Goal: Use online tool/utility: Utilize a website feature to perform a specific function

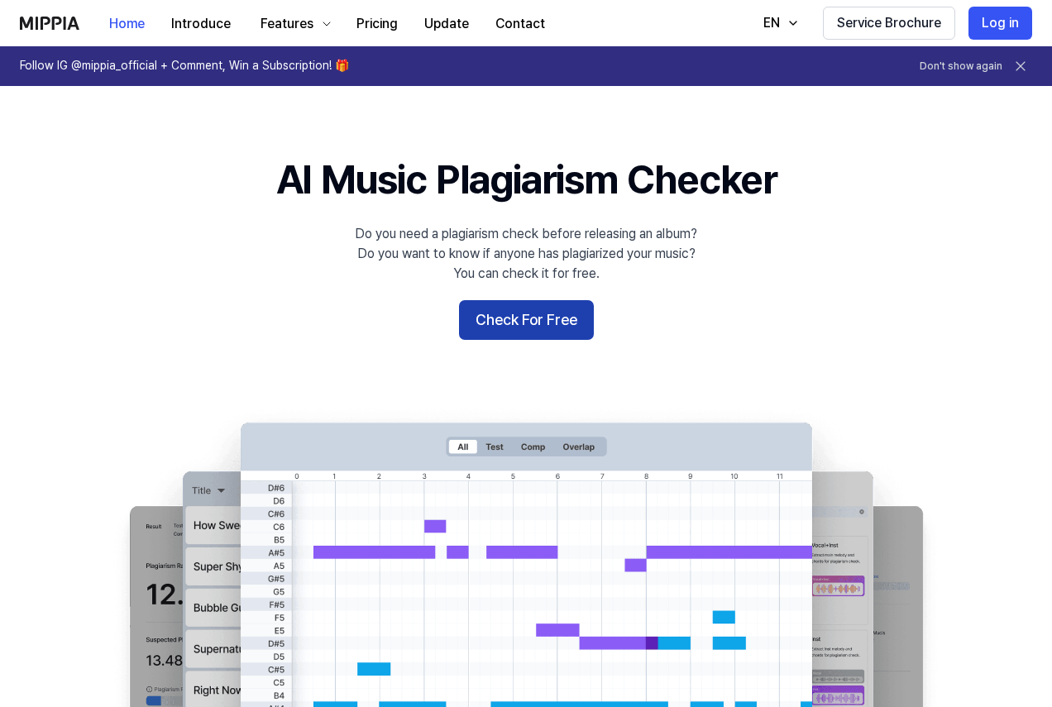
click at [519, 322] on button "Check For Free" at bounding box center [526, 320] width 135 height 40
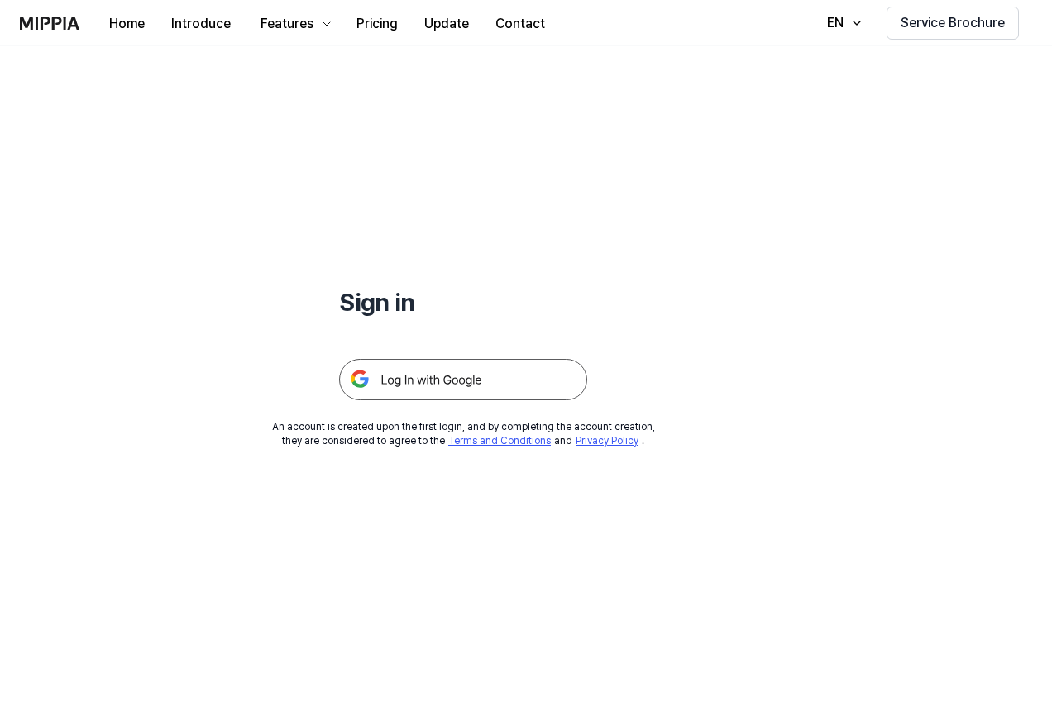
click at [378, 377] on img at bounding box center [463, 379] width 248 height 41
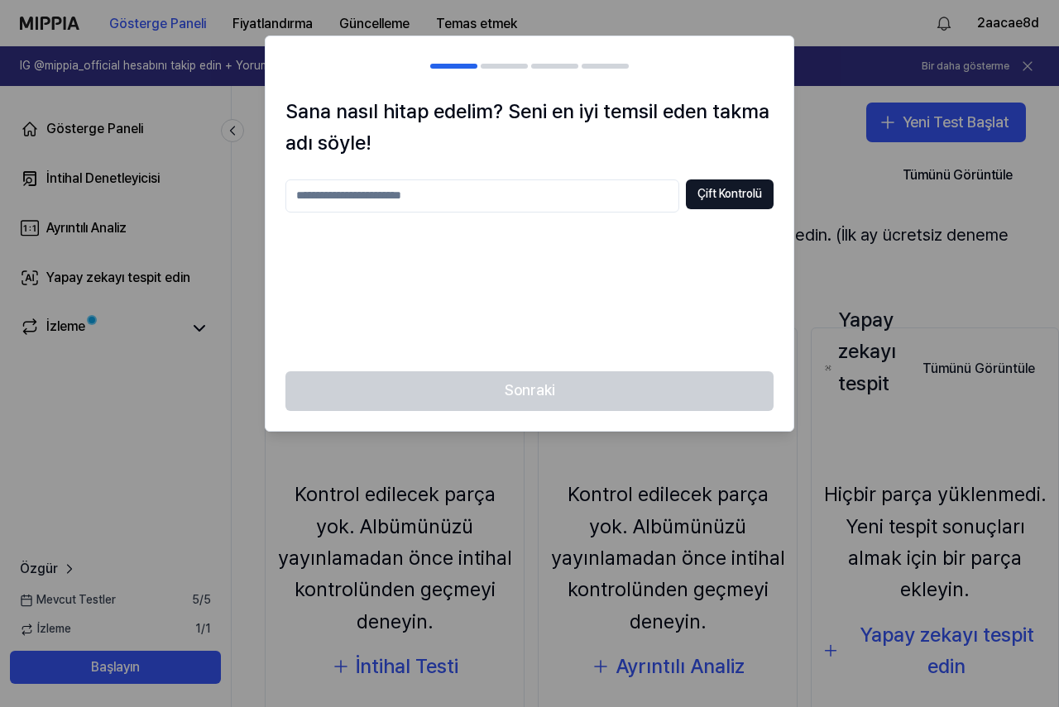
click at [436, 204] on input "text" at bounding box center [482, 195] width 394 height 33
type input "******"
click at [749, 179] on button "Çift Kontrolü" at bounding box center [730, 194] width 88 height 30
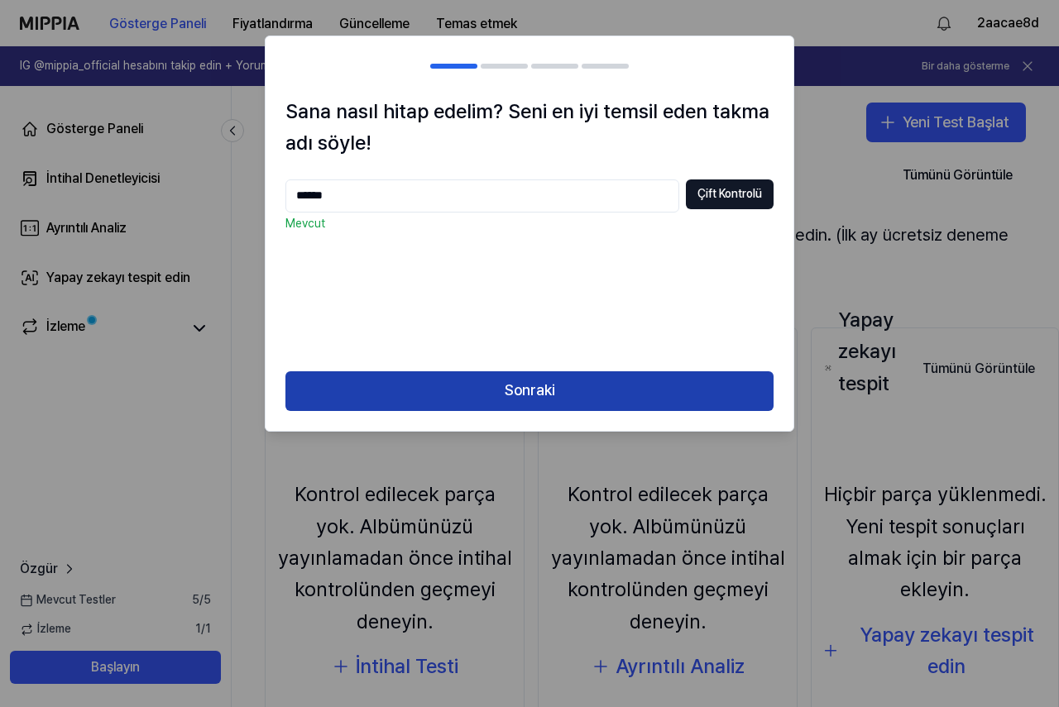
click at [542, 389] on font "Sonraki" at bounding box center [530, 389] width 50 height 17
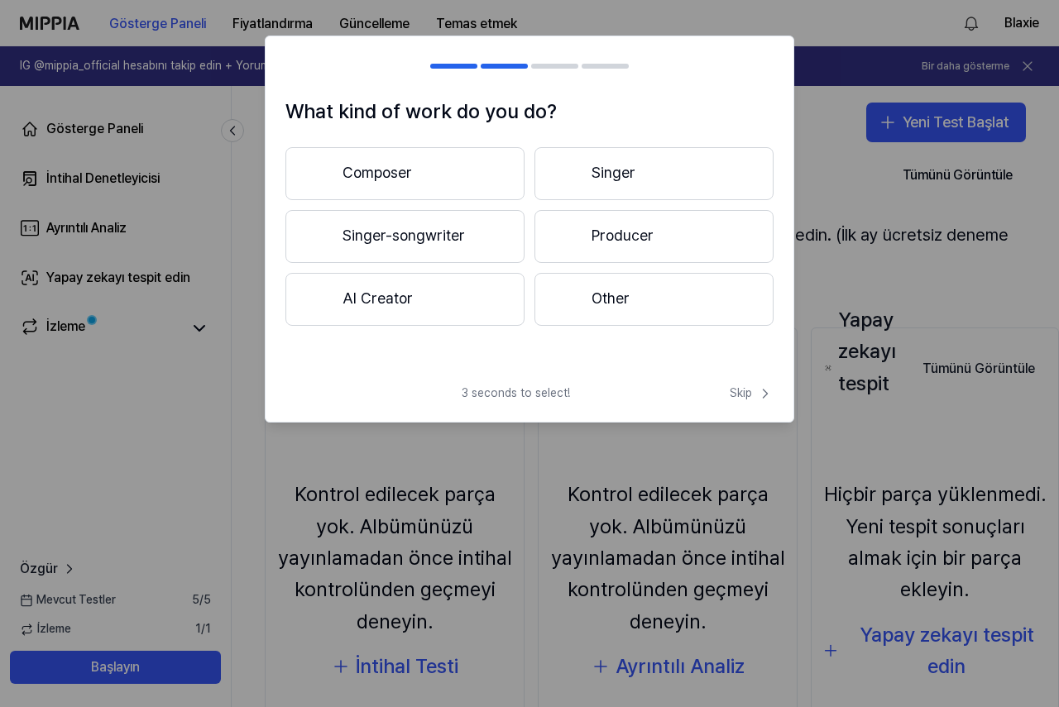
click at [625, 157] on button "Singer" at bounding box center [653, 173] width 239 height 53
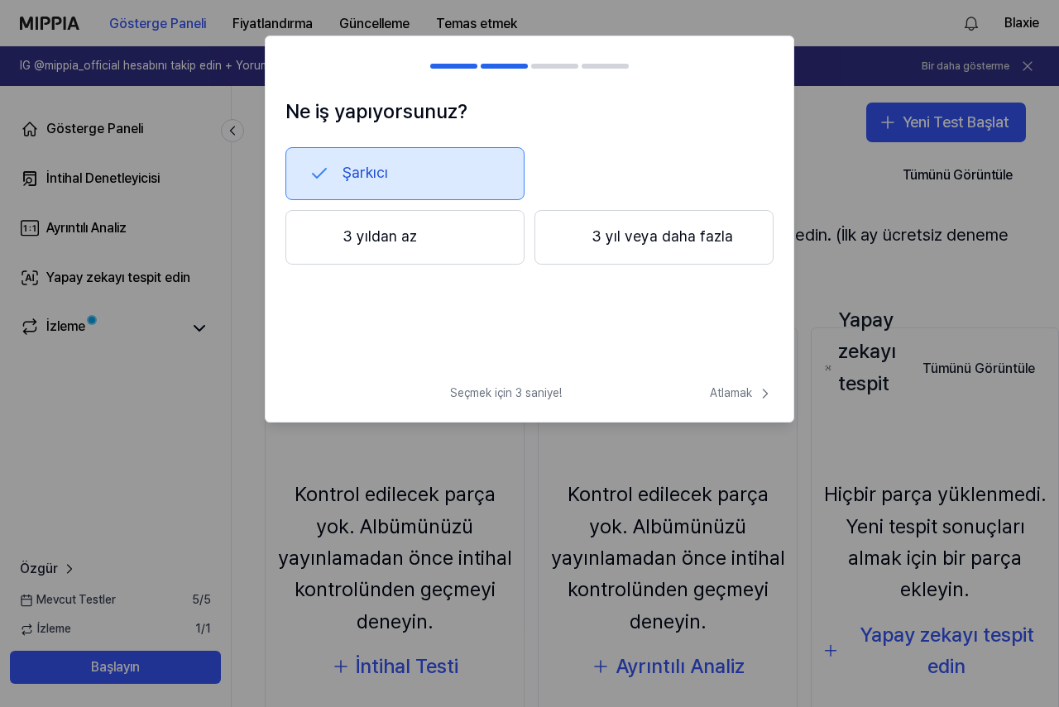
click at [387, 239] on font "3 yıldan az" at bounding box center [379, 235] width 74 height 17
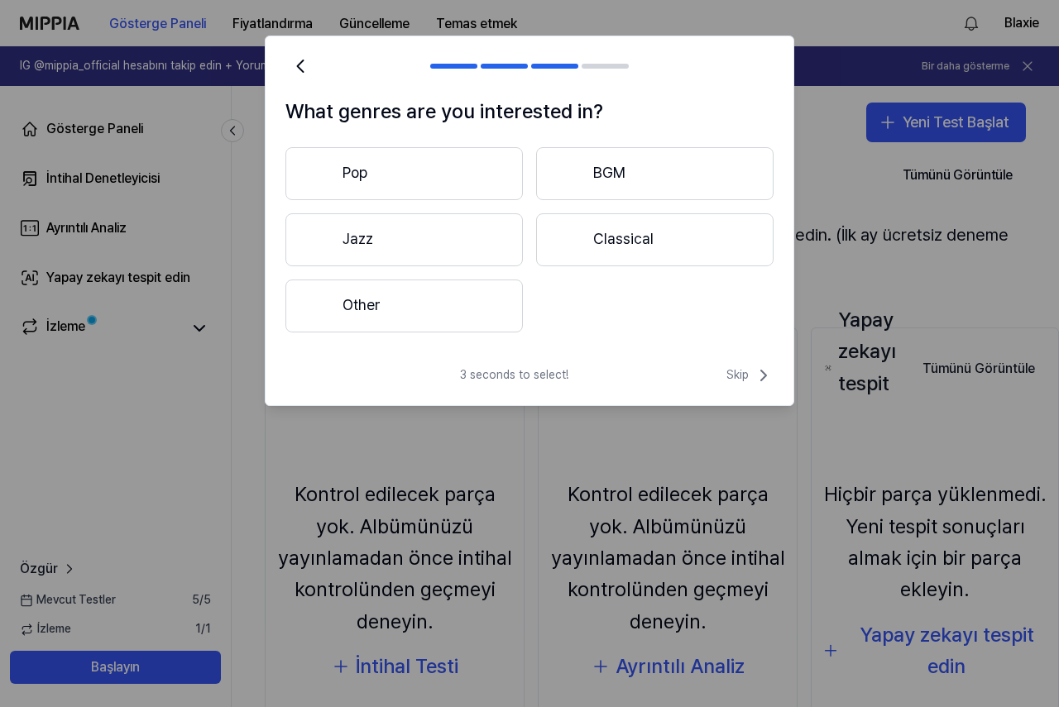
click at [427, 293] on button "Other" at bounding box center [403, 306] width 237 height 53
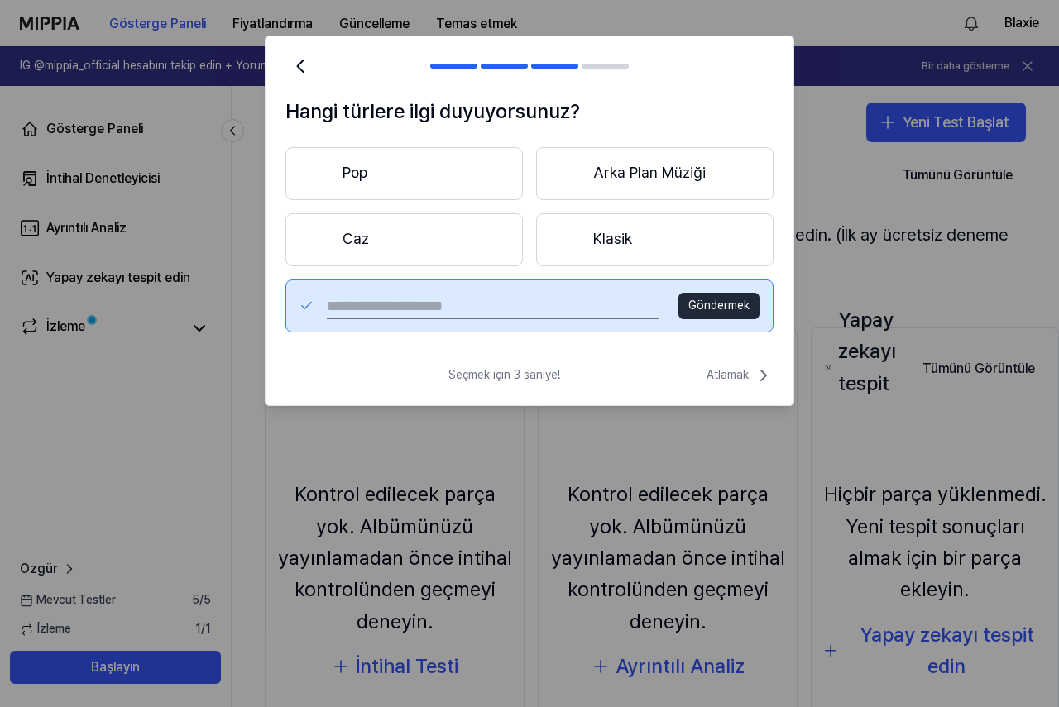
click at [387, 306] on input "text" at bounding box center [493, 306] width 332 height 26
type input "****"
click at [706, 299] on font "Göndermek" at bounding box center [718, 305] width 61 height 13
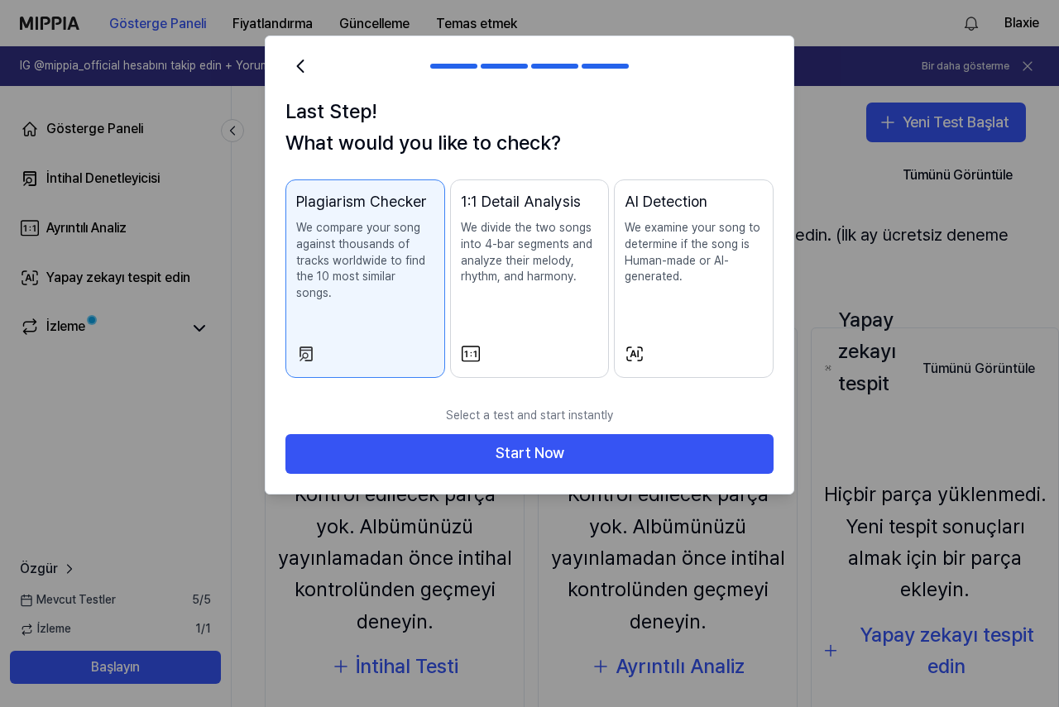
click at [671, 255] on p "We examine your song to determine if the song is Human-made or AI-generated." at bounding box center [693, 252] width 138 height 65
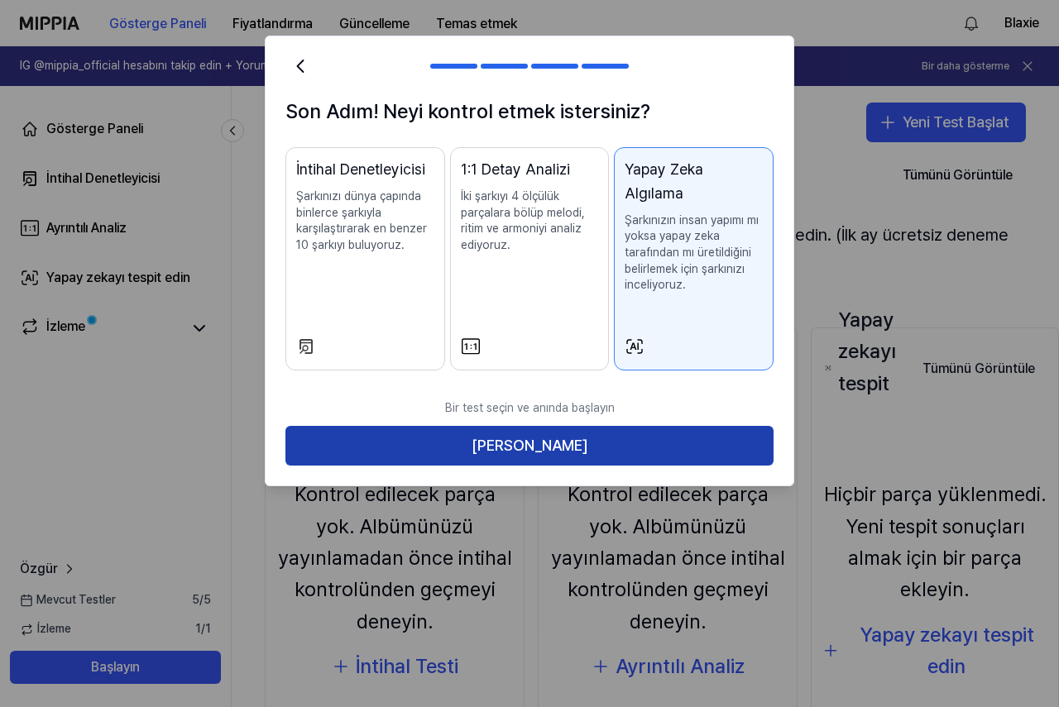
click at [618, 426] on button "[PERSON_NAME]" at bounding box center [529, 446] width 488 height 40
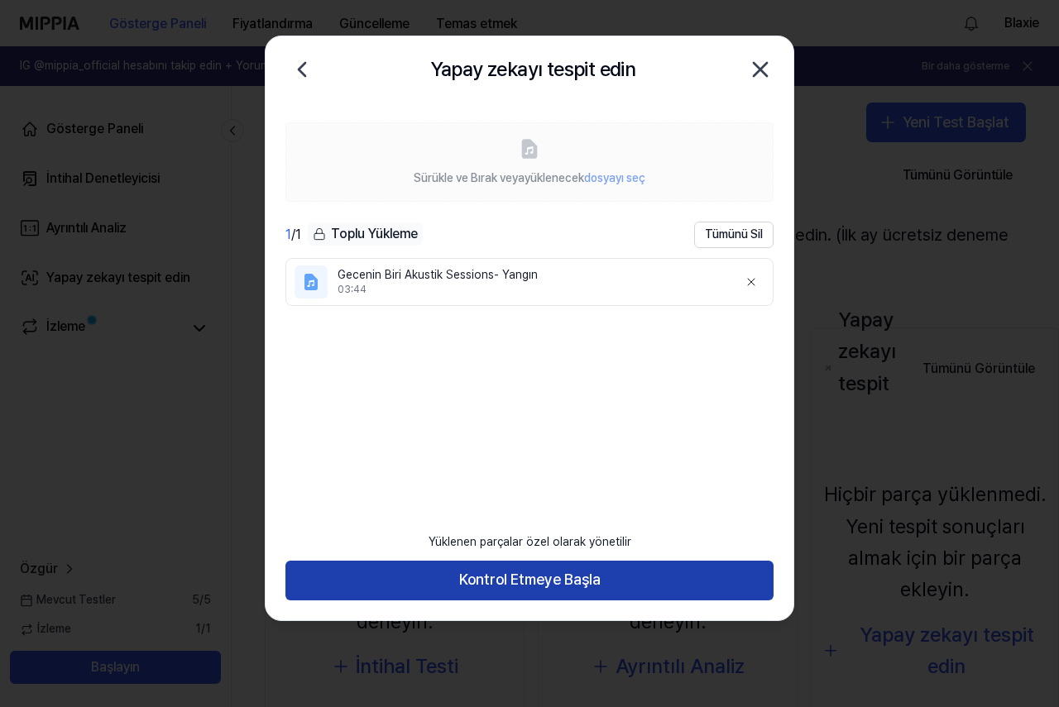
click at [563, 579] on font "Kontrol Etmeye Başla" at bounding box center [529, 579] width 141 height 17
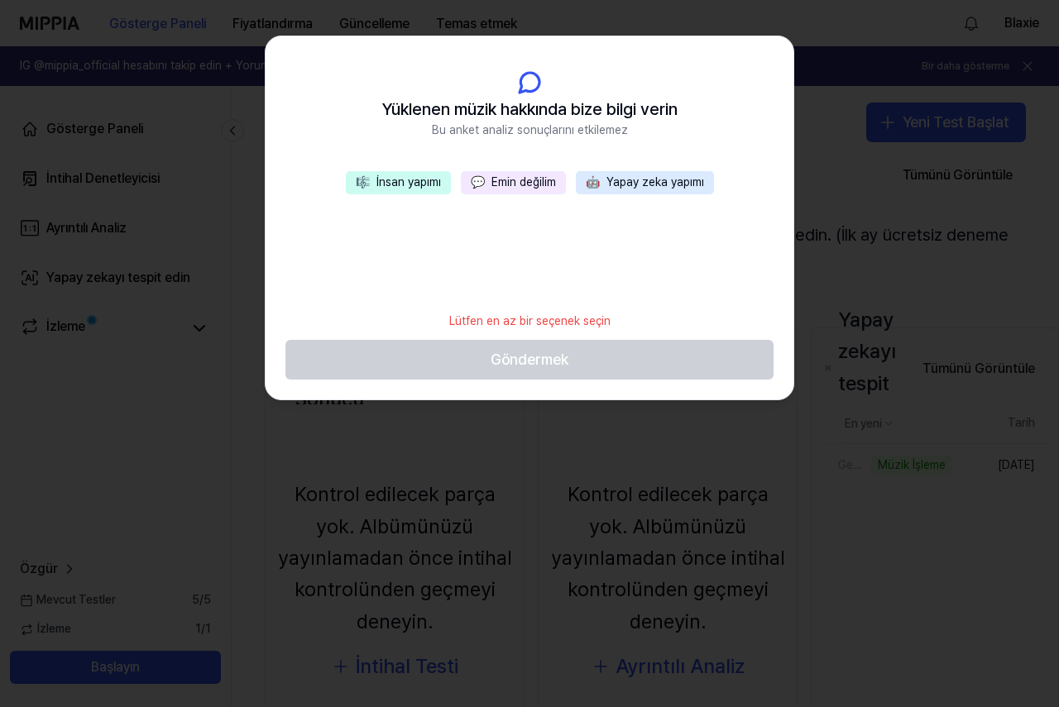
click at [395, 184] on font "İnsan yapımı" at bounding box center [408, 181] width 65 height 13
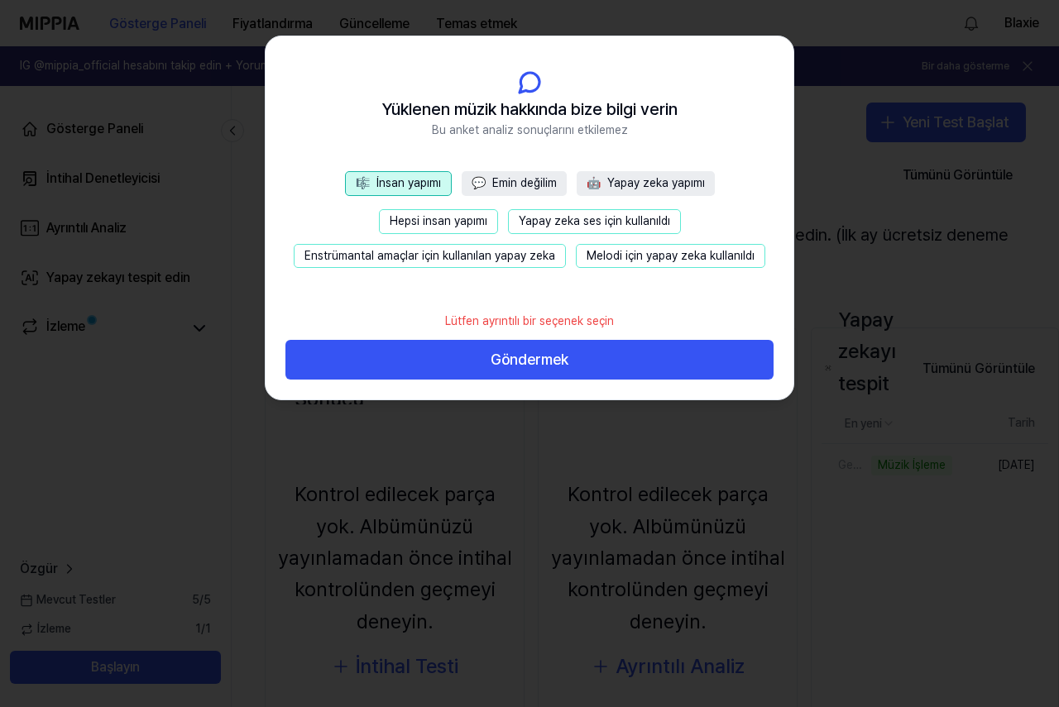
click at [445, 222] on font "Hepsi insan yapımı" at bounding box center [439, 220] width 98 height 13
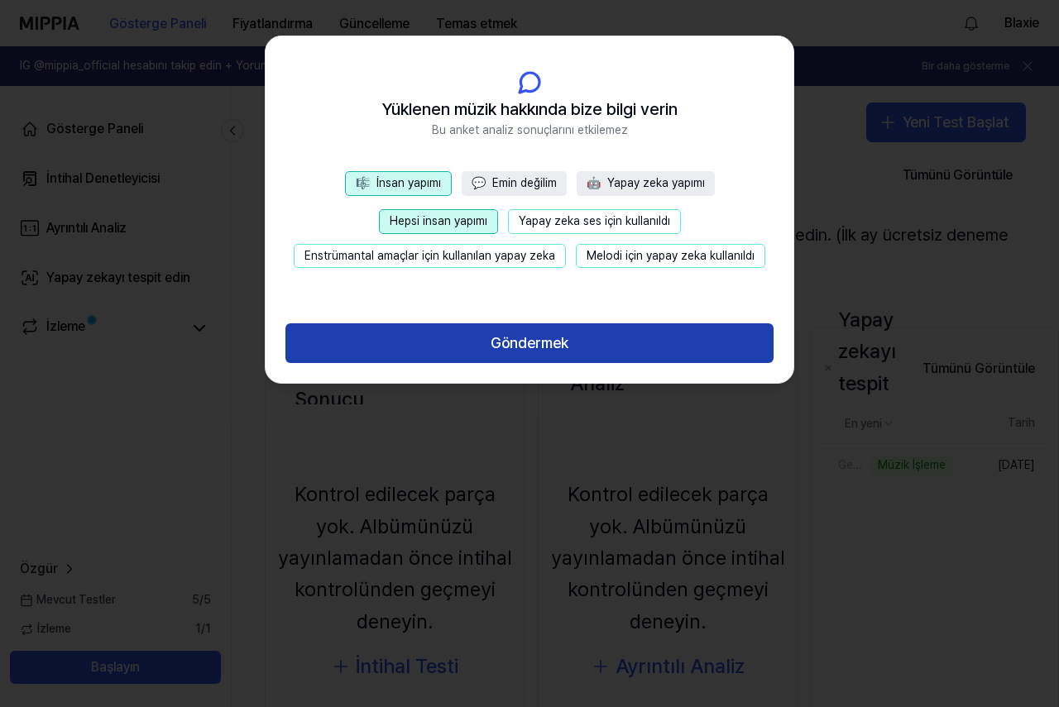
click at [530, 347] on font "Göndermek" at bounding box center [529, 342] width 78 height 17
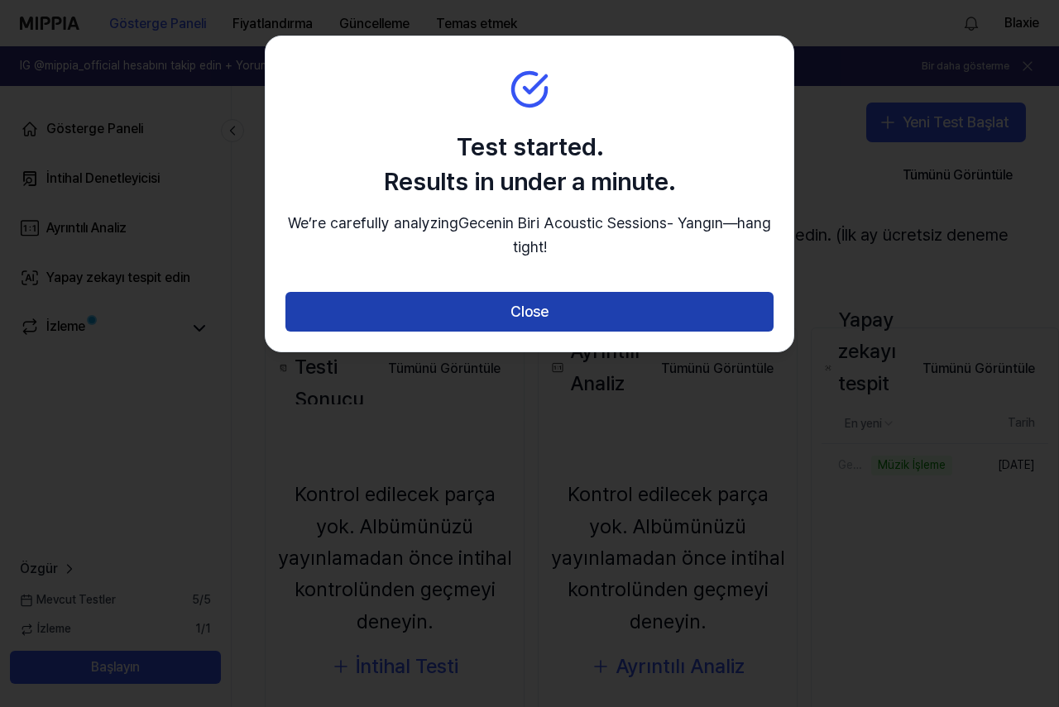
click at [519, 311] on button "Close" at bounding box center [529, 312] width 488 height 40
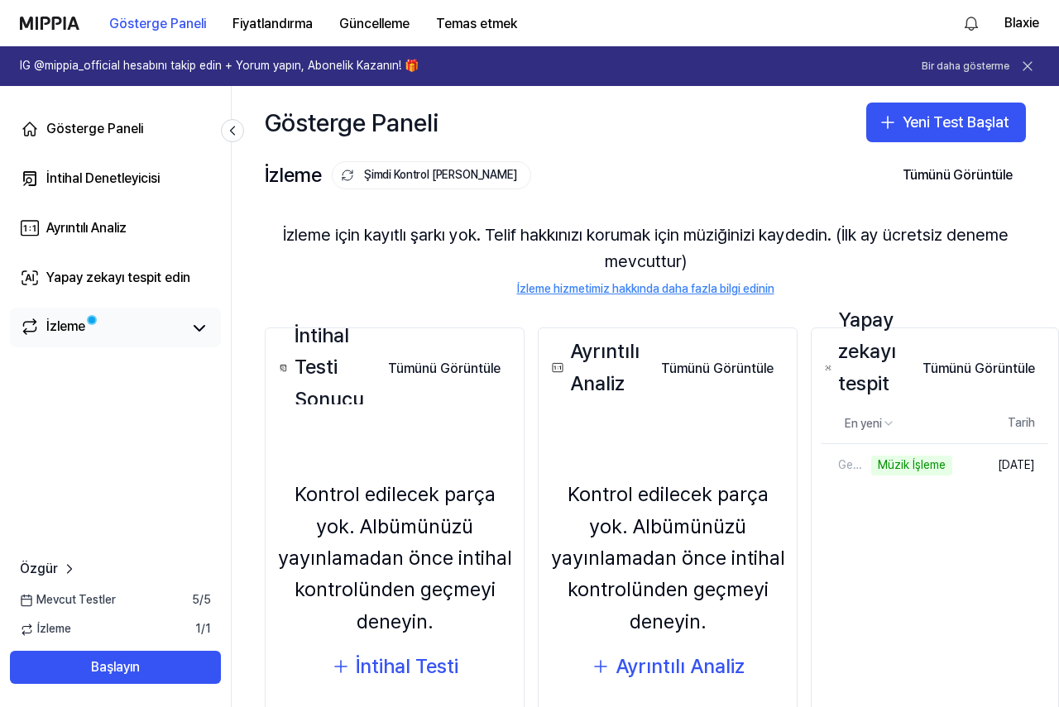
click at [161, 329] on link "İzleme" at bounding box center [100, 328] width 161 height 23
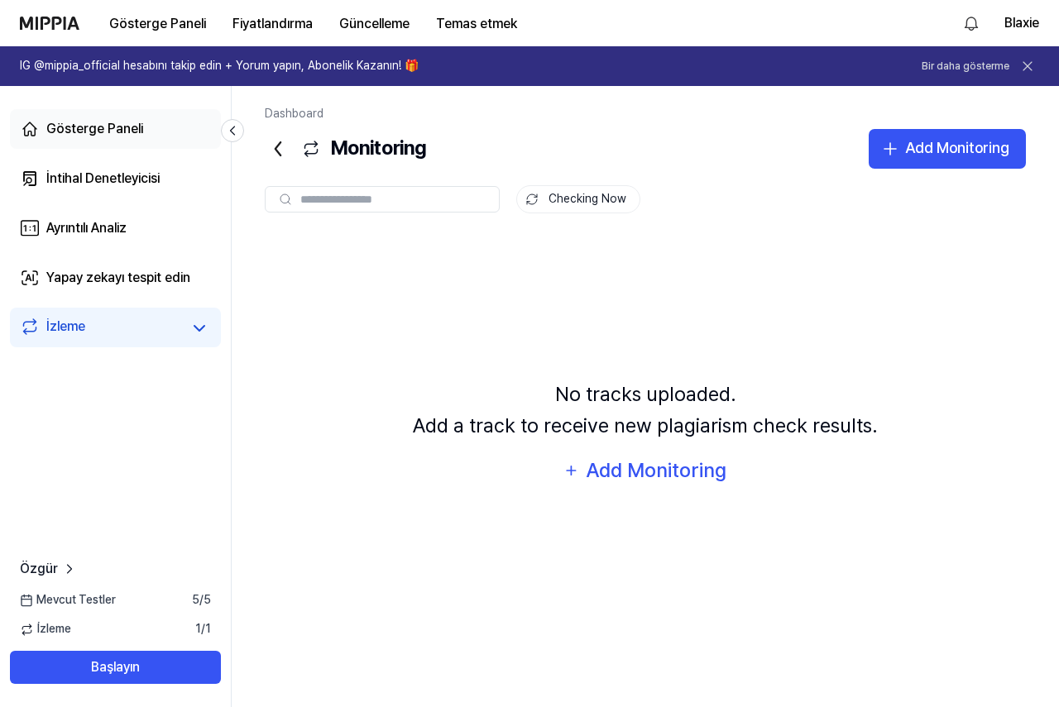
click at [108, 132] on font "Gösterge Paneli" at bounding box center [94, 129] width 97 height 16
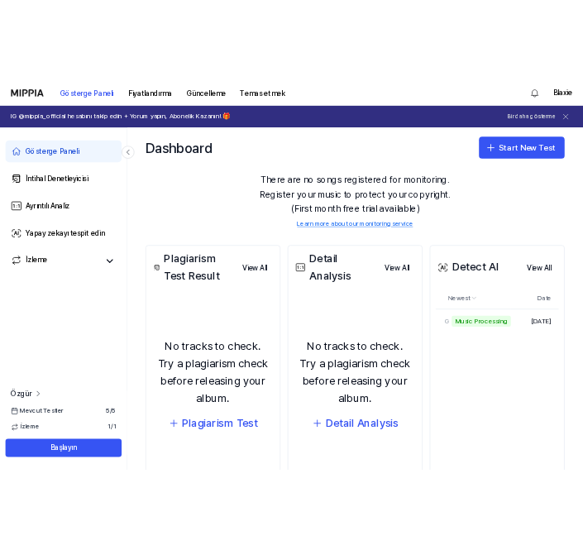
scroll to position [83, 0]
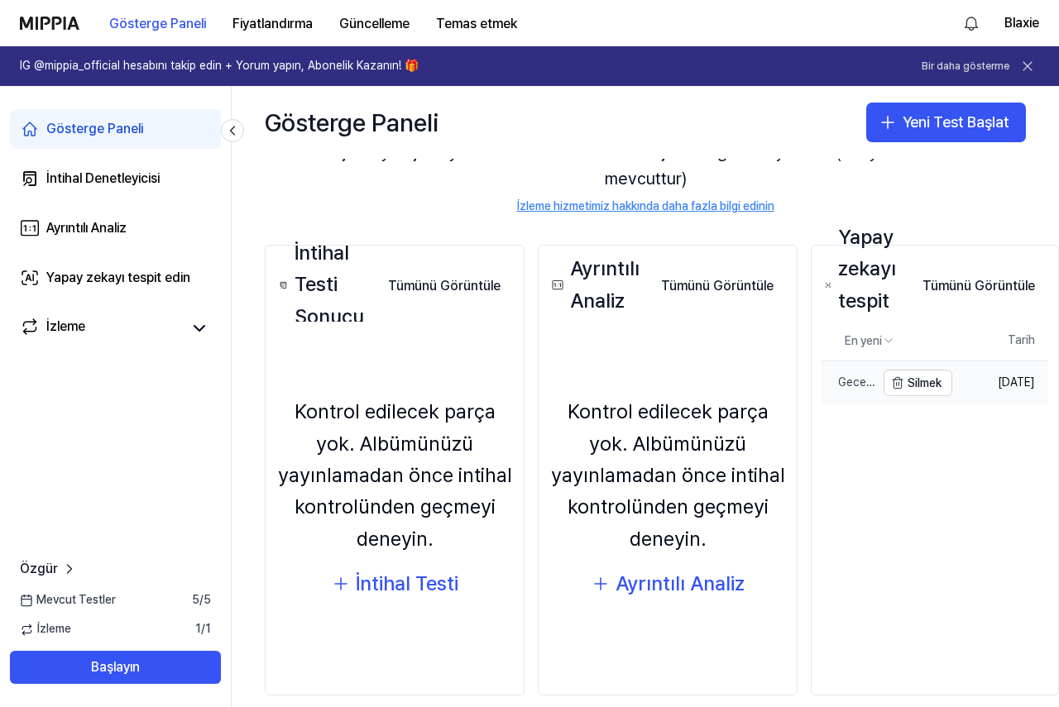
click at [854, 380] on font "Gecenin Biri Akustik Sessions- Yangın" at bounding box center [856, 422] width 37 height 94
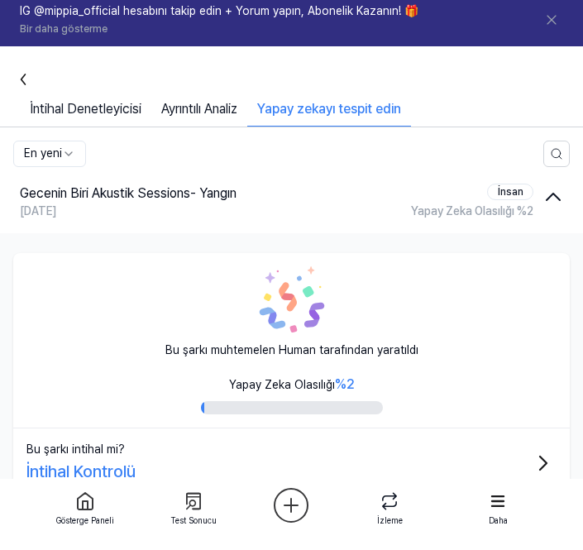
scroll to position [0, 0]
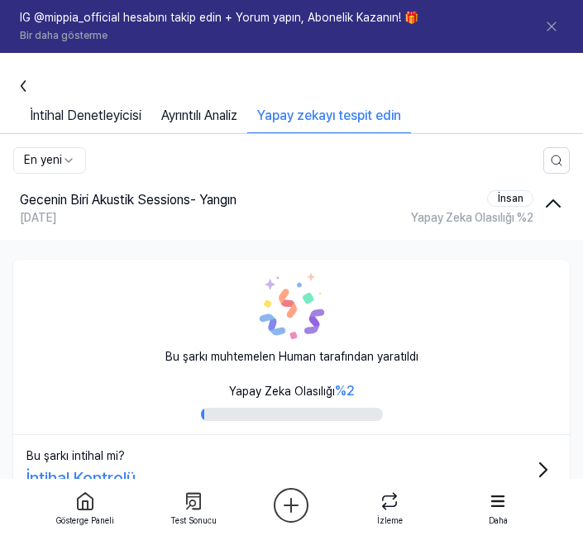
click at [551, 16] on button at bounding box center [551, 26] width 23 height 23
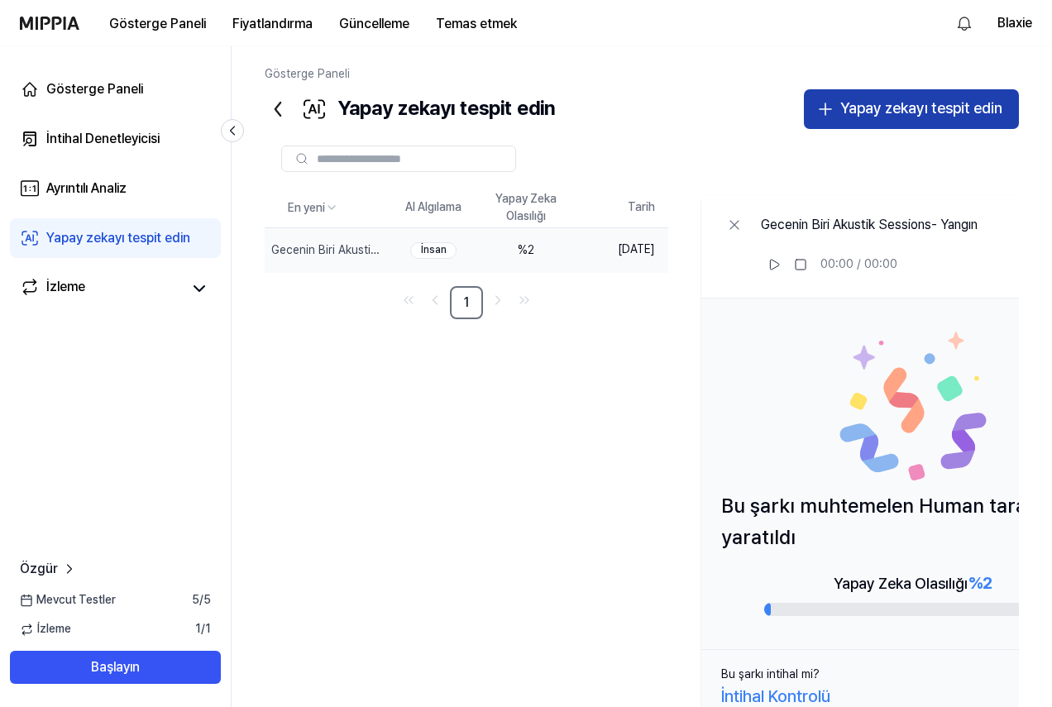
click at [879, 110] on font "Yapay zekayı tespit edin" at bounding box center [921, 107] width 162 height 17
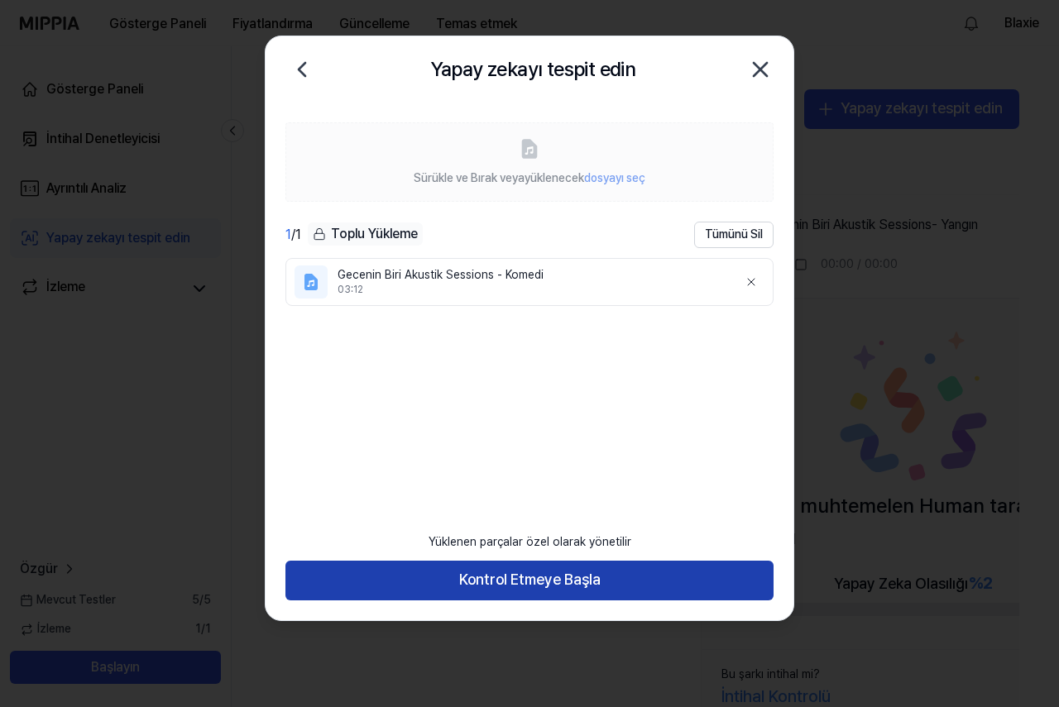
click at [505, 578] on font "Kontrol Etmeye Başla" at bounding box center [529, 579] width 141 height 17
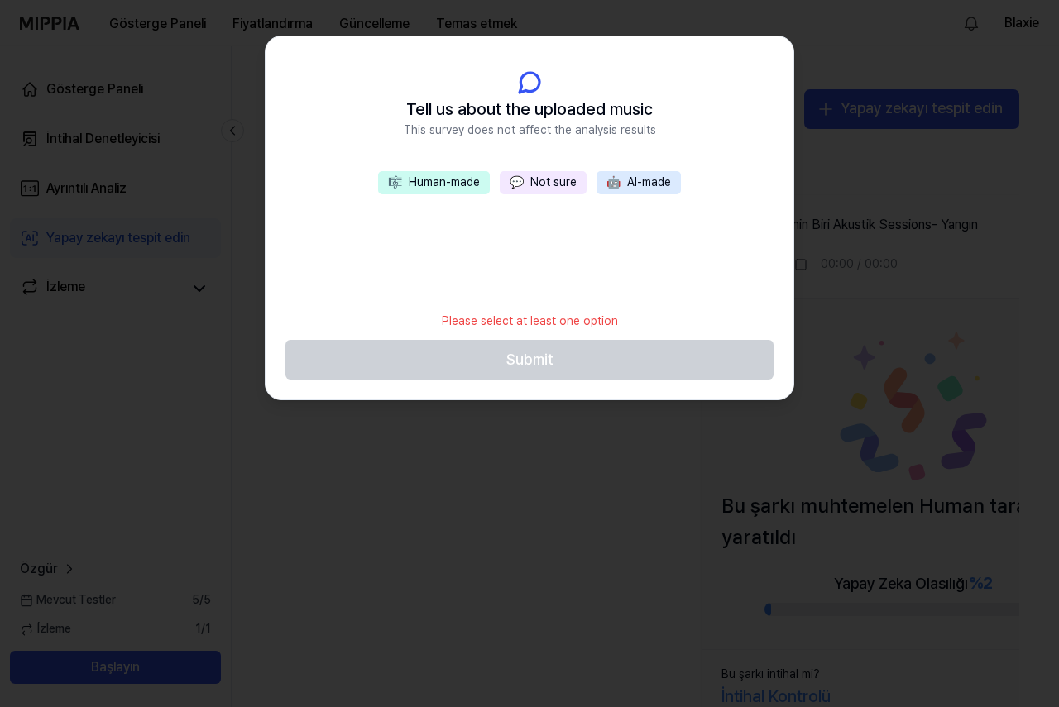
click at [418, 183] on button "🎼 Human-made" at bounding box center [434, 182] width 112 height 23
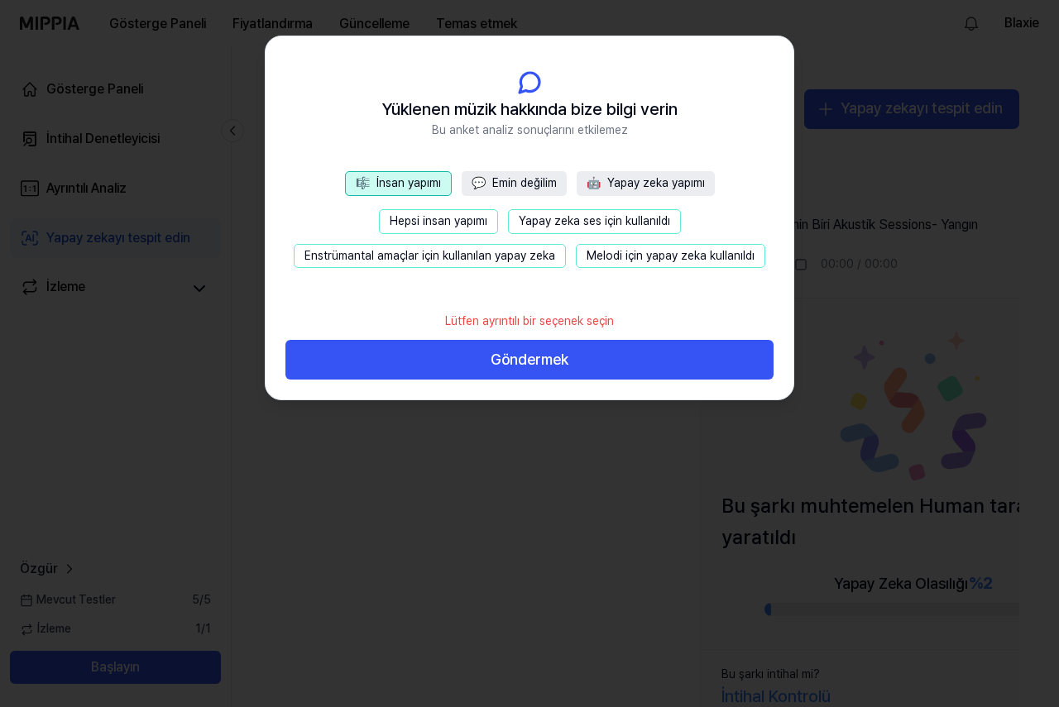
click at [424, 218] on font "Hepsi insan yapımı" at bounding box center [439, 220] width 98 height 13
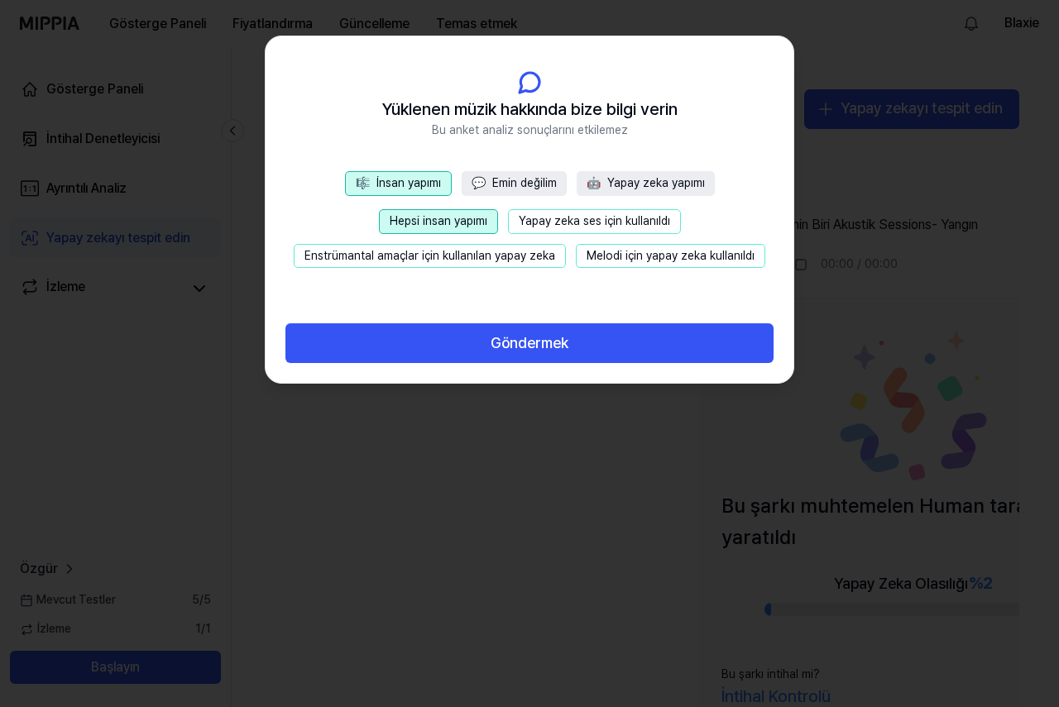
click at [486, 184] on button "💬 Emin değilim" at bounding box center [514, 183] width 105 height 25
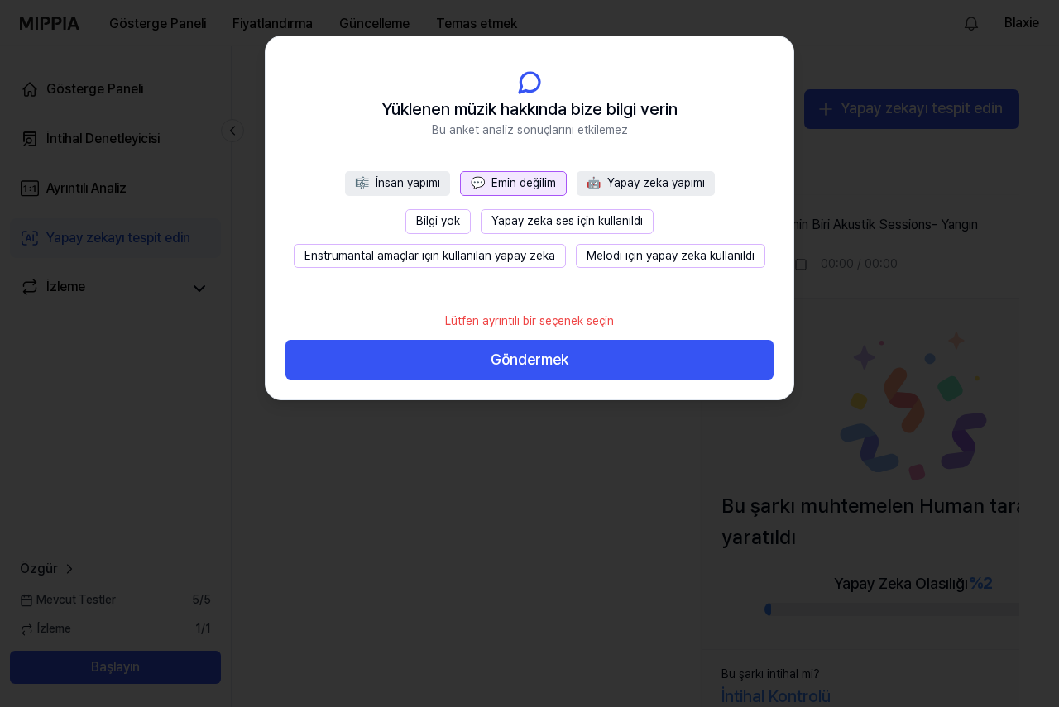
click at [398, 185] on font "İnsan yapımı" at bounding box center [407, 182] width 65 height 13
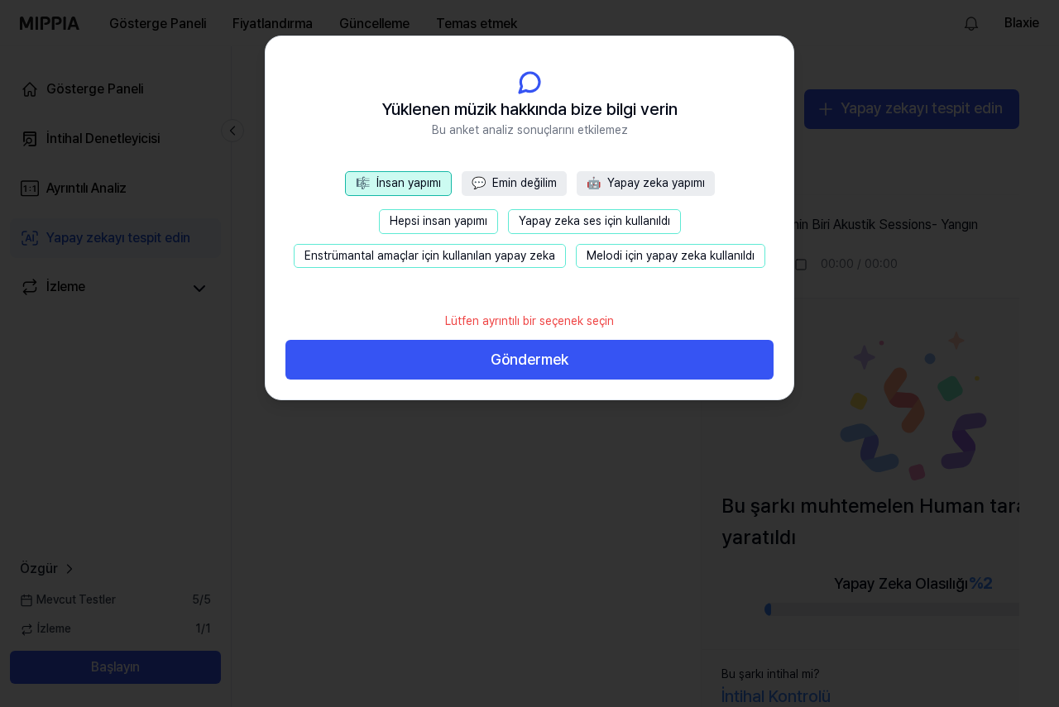
click at [614, 175] on button "🤖 Yapay zeka yapımı" at bounding box center [645, 183] width 138 height 25
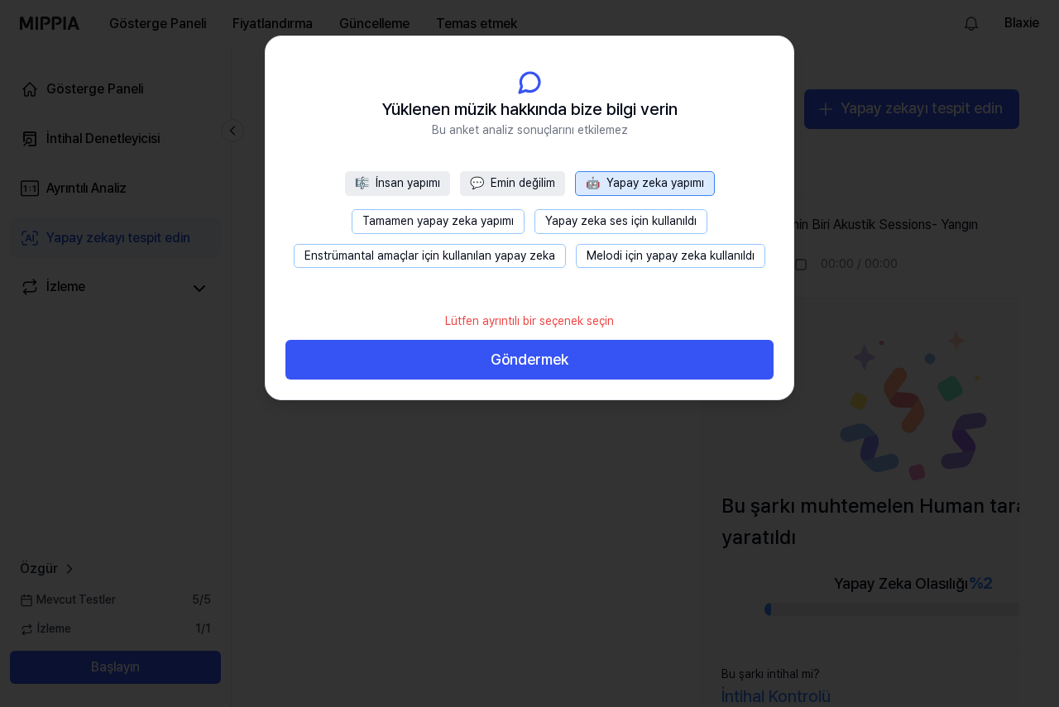
click at [417, 261] on font "Enstrümantal amaçlar için kullanılan yapay zeka" at bounding box center [429, 255] width 251 height 13
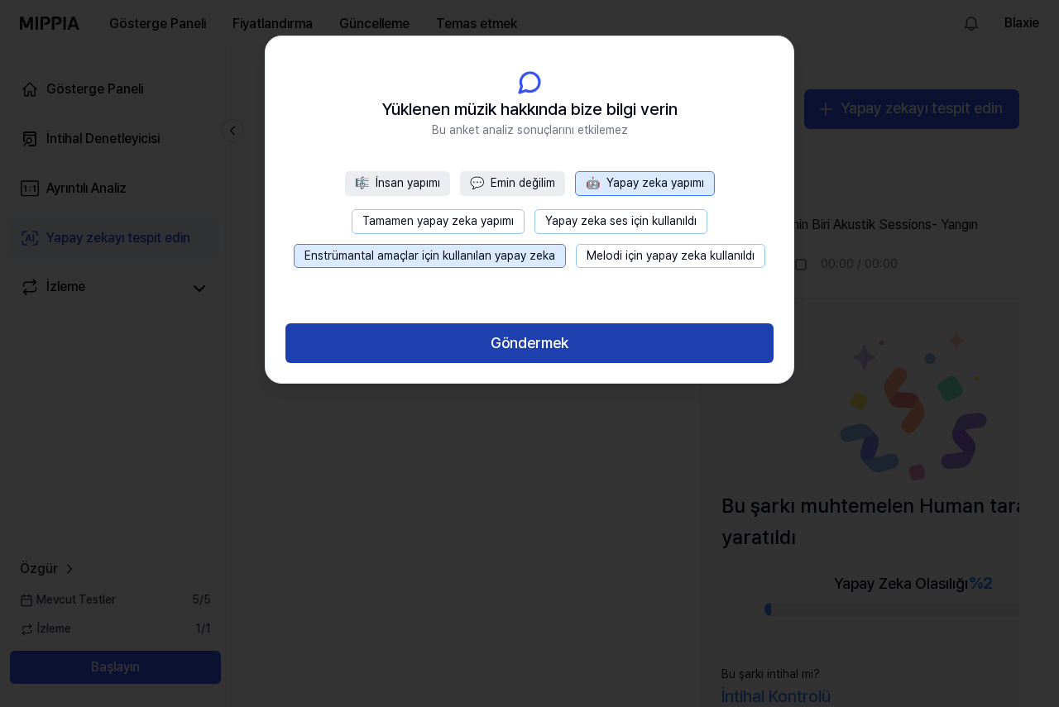
click at [538, 342] on font "Göndermek" at bounding box center [529, 342] width 78 height 17
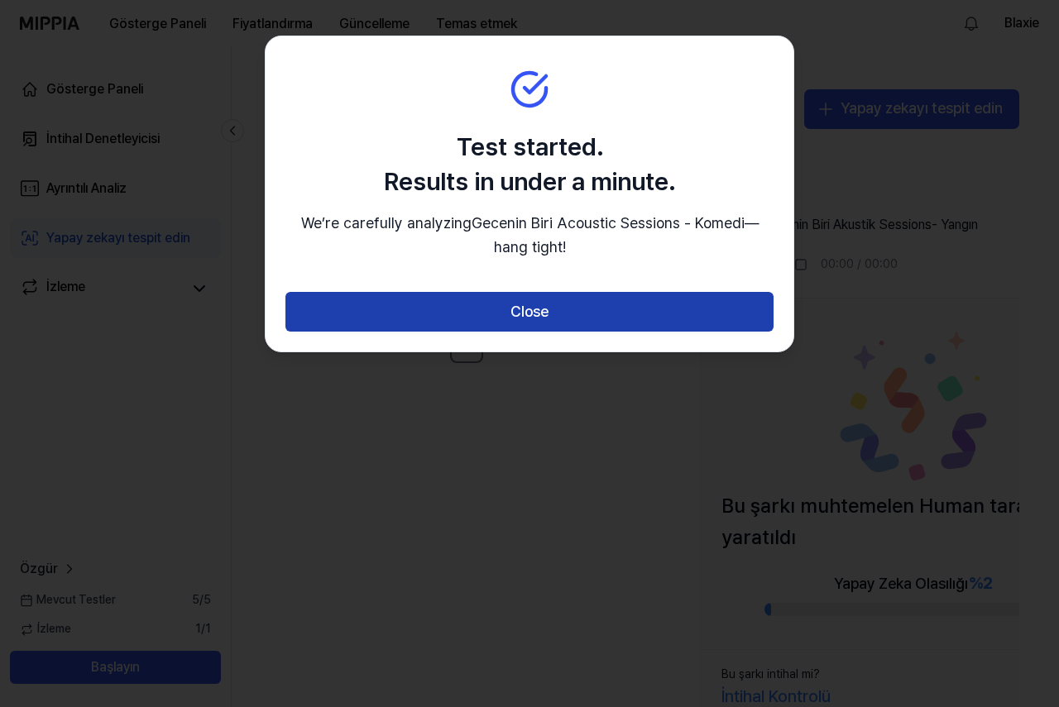
click at [574, 296] on button "Close" at bounding box center [529, 312] width 488 height 40
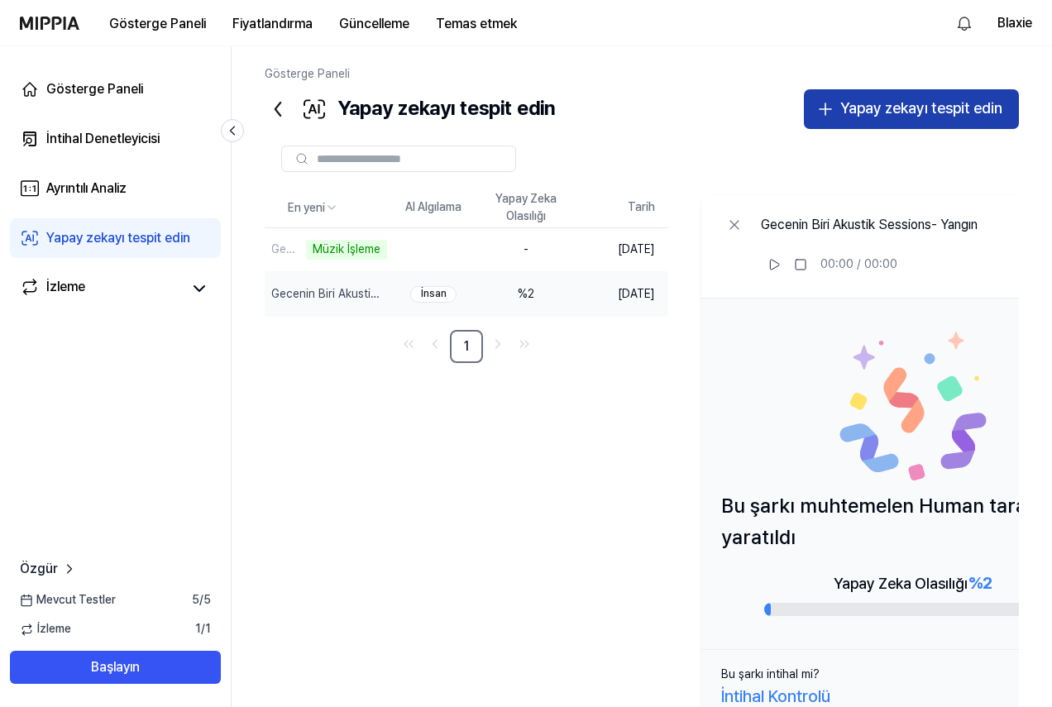
click at [888, 100] on font "Yapay zekayı tespit edin" at bounding box center [921, 107] width 162 height 17
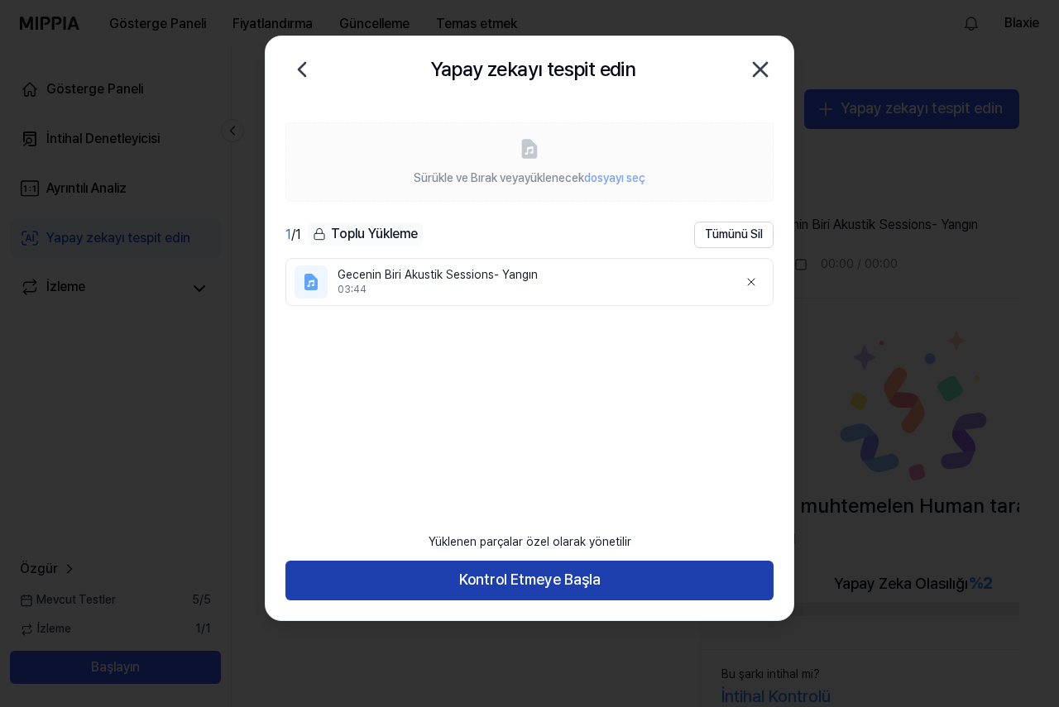
click at [523, 572] on font "Kontrol Etmeye Başla" at bounding box center [529, 579] width 141 height 17
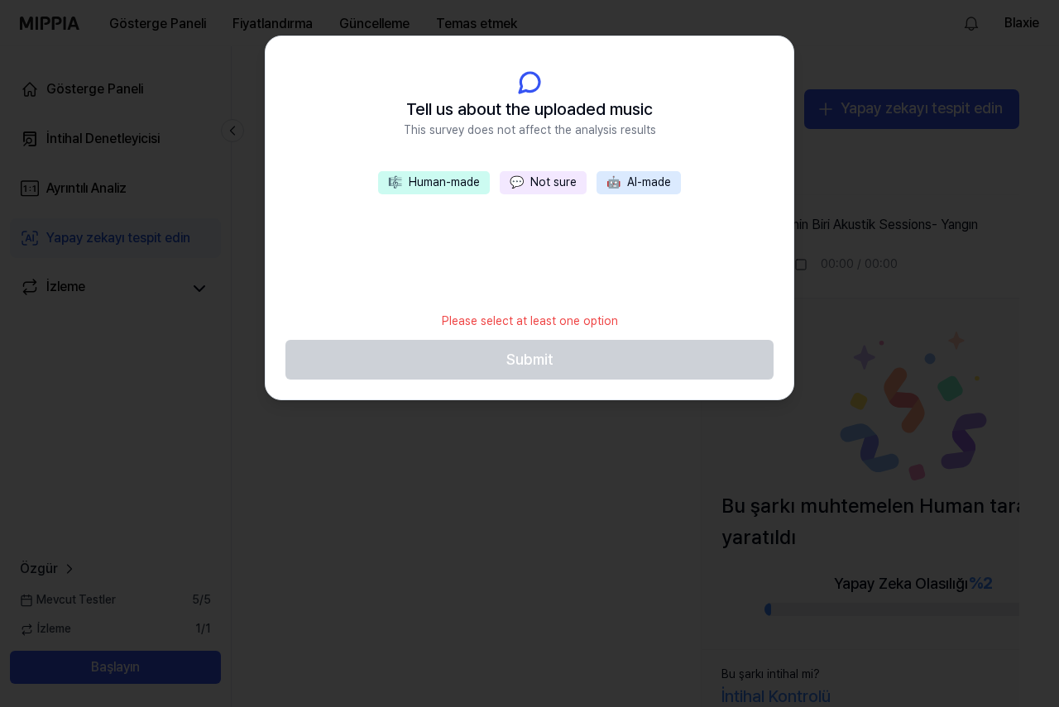
click at [610, 179] on span "🤖" at bounding box center [613, 181] width 14 height 13
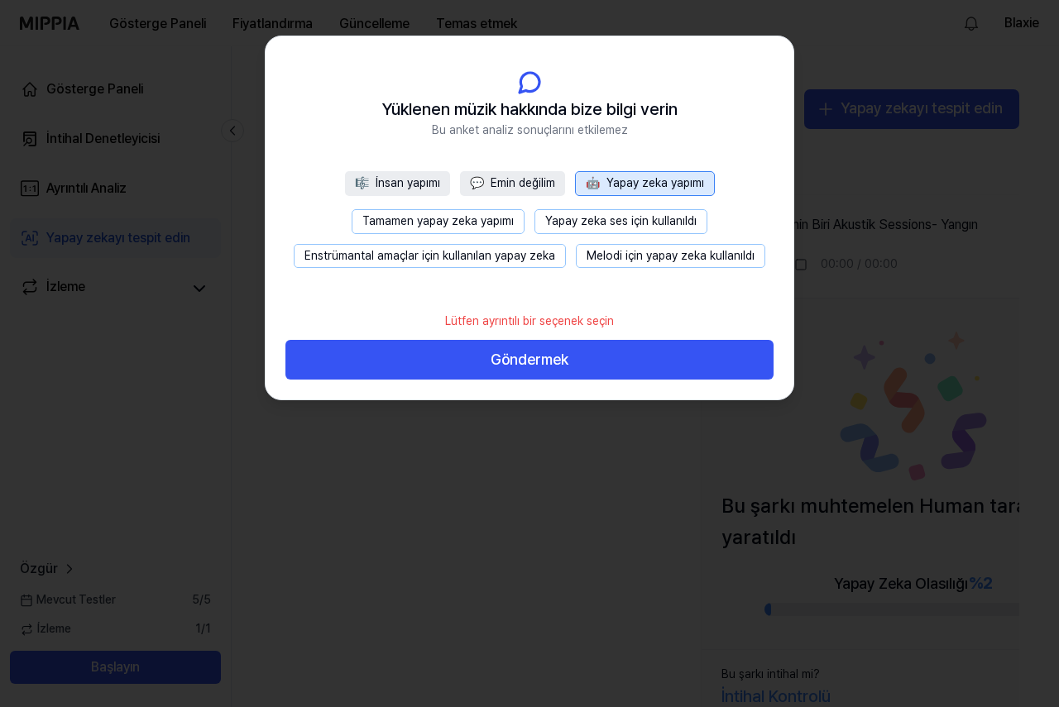
drag, startPoint x: 492, startPoint y: 256, endPoint x: 489, endPoint y: 265, distance: 8.9
click at [494, 256] on font "Enstrümantal amaçlar için kullanılan yapay zeka" at bounding box center [429, 255] width 251 height 13
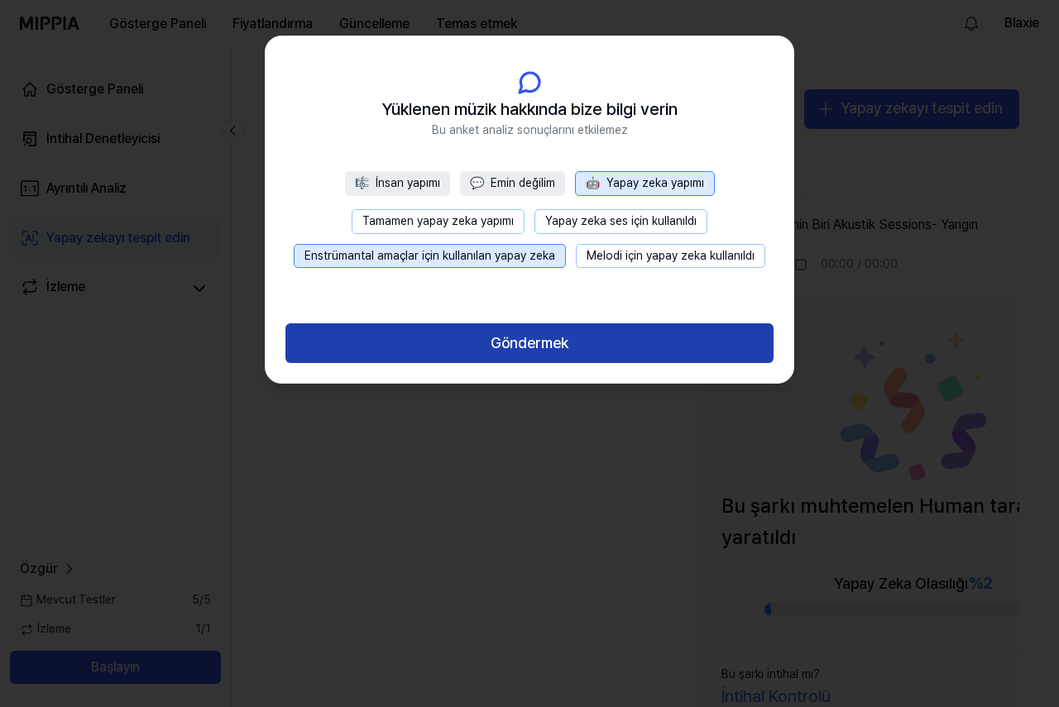
click at [607, 344] on button "Göndermek" at bounding box center [529, 343] width 488 height 40
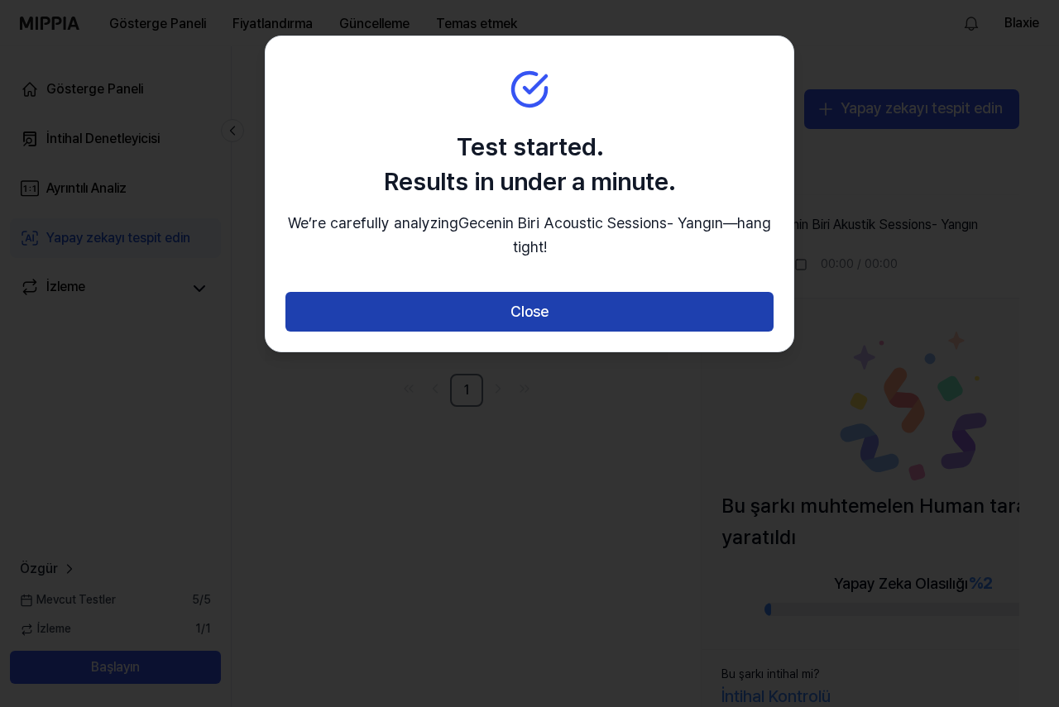
click at [533, 312] on button "Close" at bounding box center [529, 312] width 488 height 40
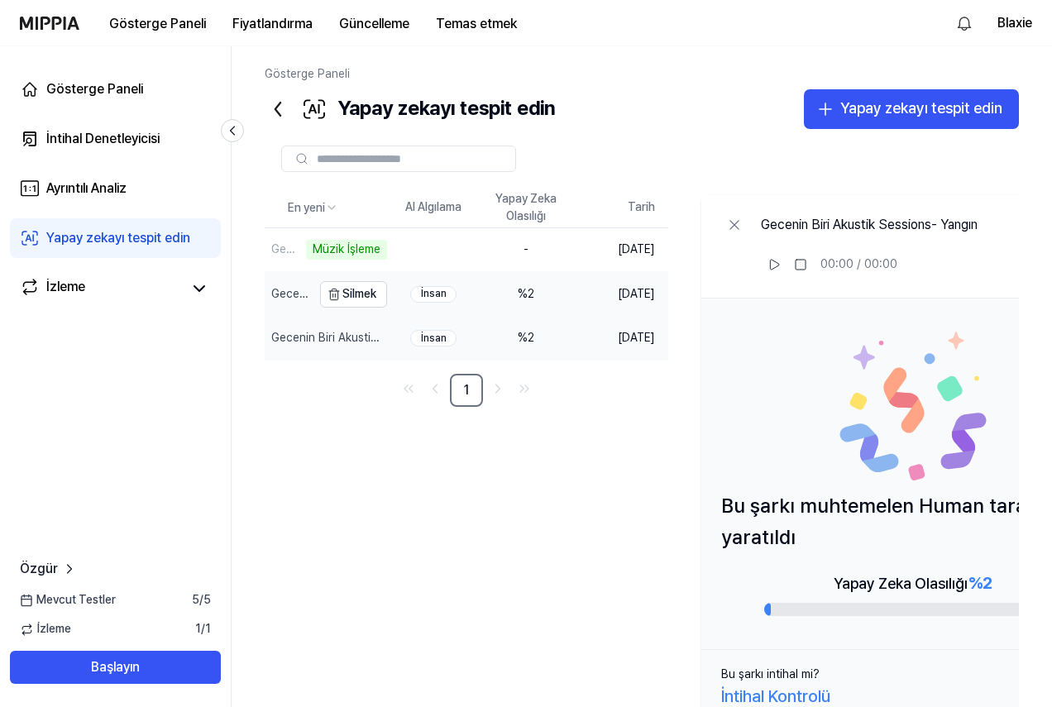
click at [290, 304] on div "Gecenin Biri Akustik Sessions - Komedi" at bounding box center [288, 293] width 47 height 43
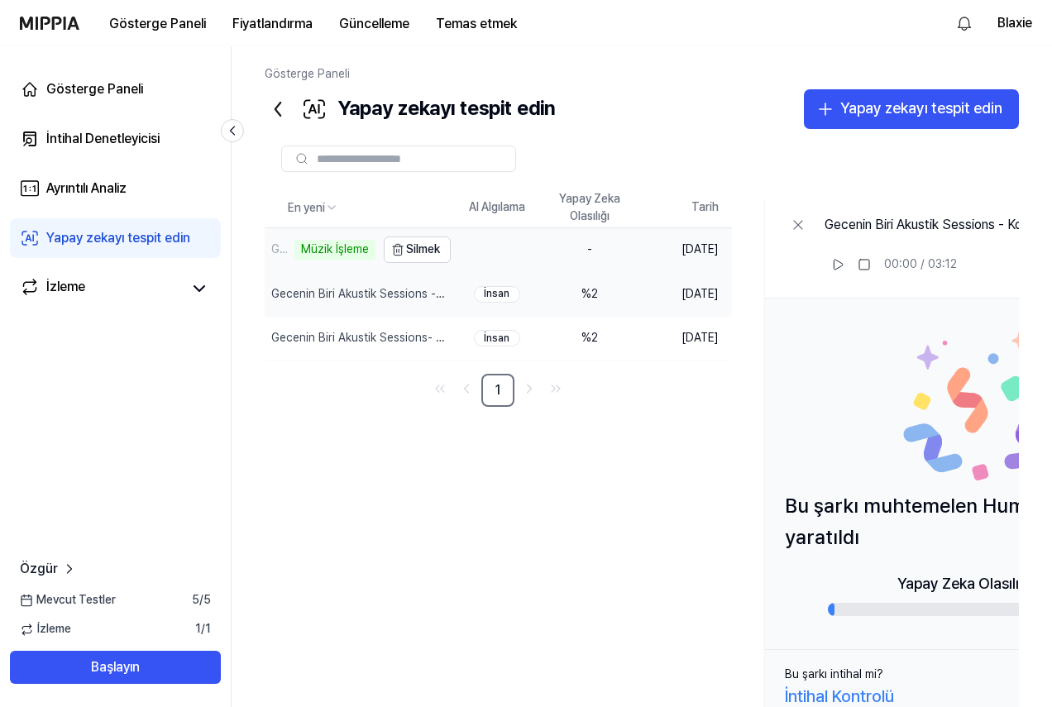
click at [289, 252] on font "Gecenin Biri Akustik Sessions- Yangın" at bounding box center [279, 362] width 17 height 240
